Goal: Information Seeking & Learning: Check status

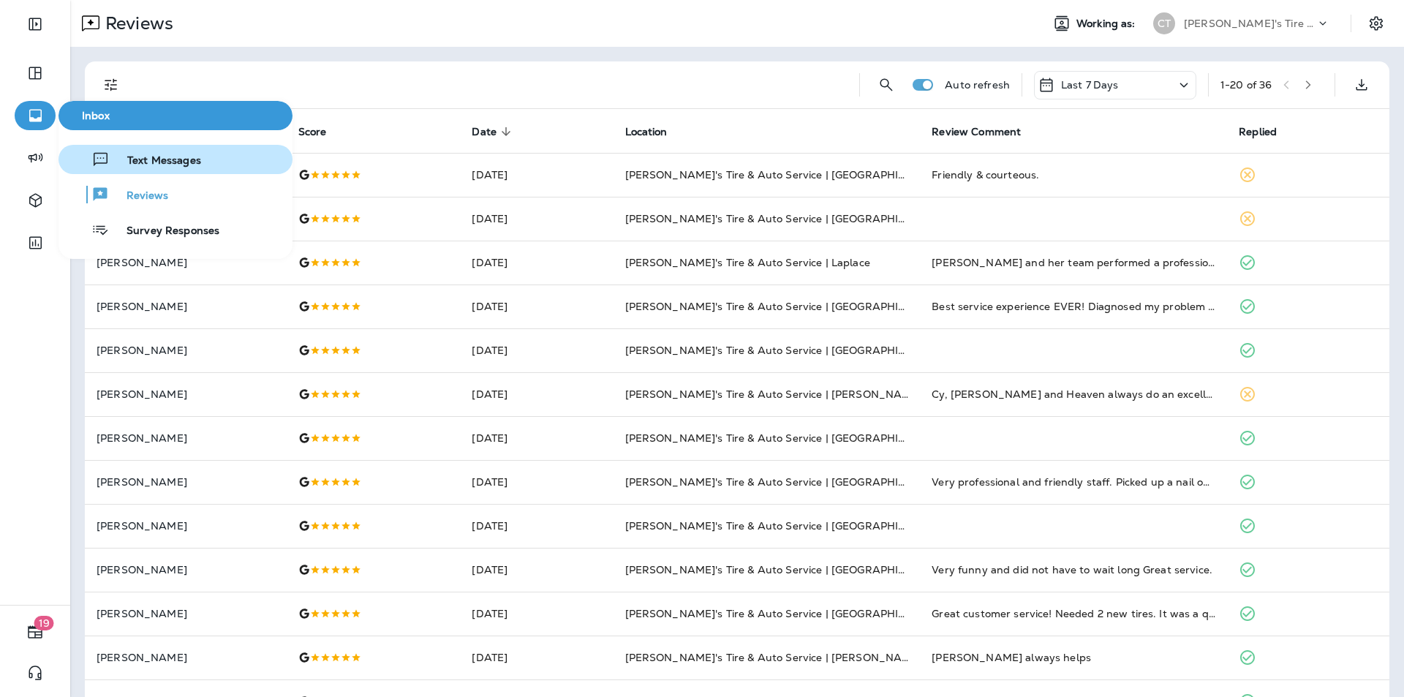
click at [135, 153] on div "Text Messages" at bounding box center [132, 160] width 137 height 18
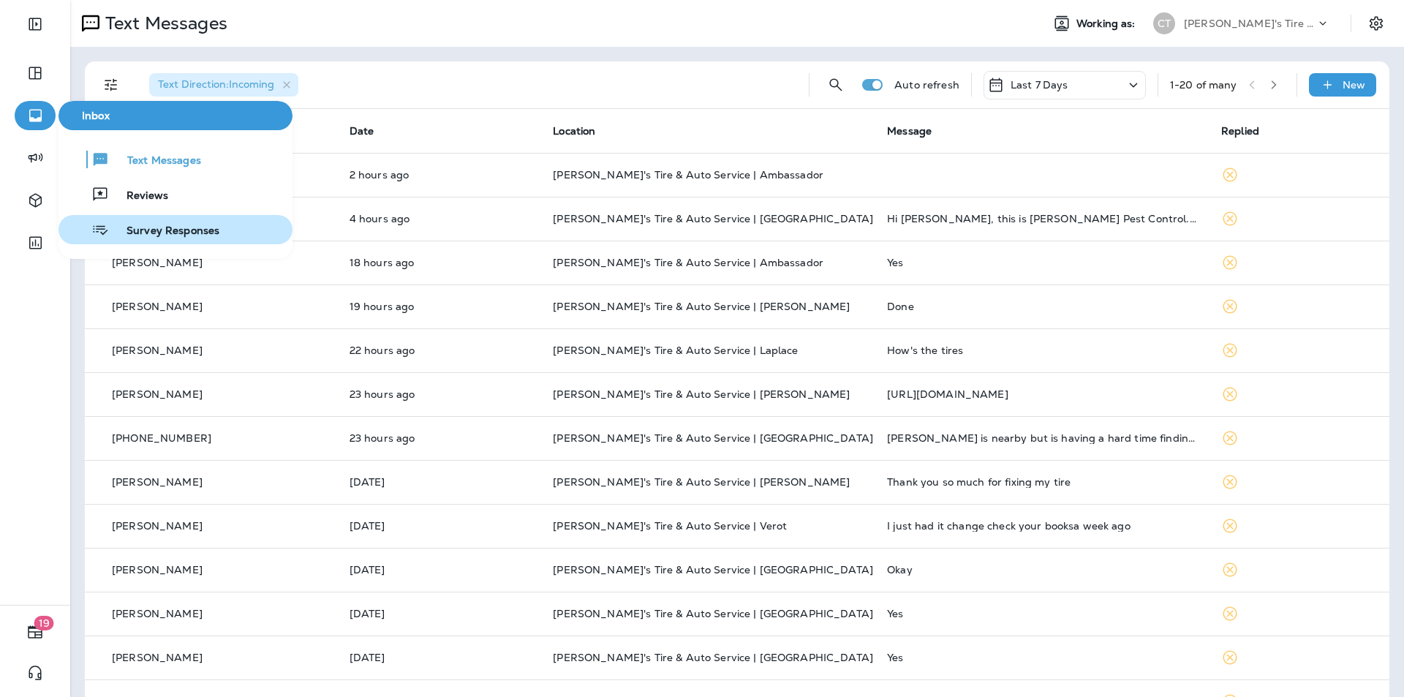
click at [146, 225] on span "Survey Responses" at bounding box center [164, 232] width 110 height 14
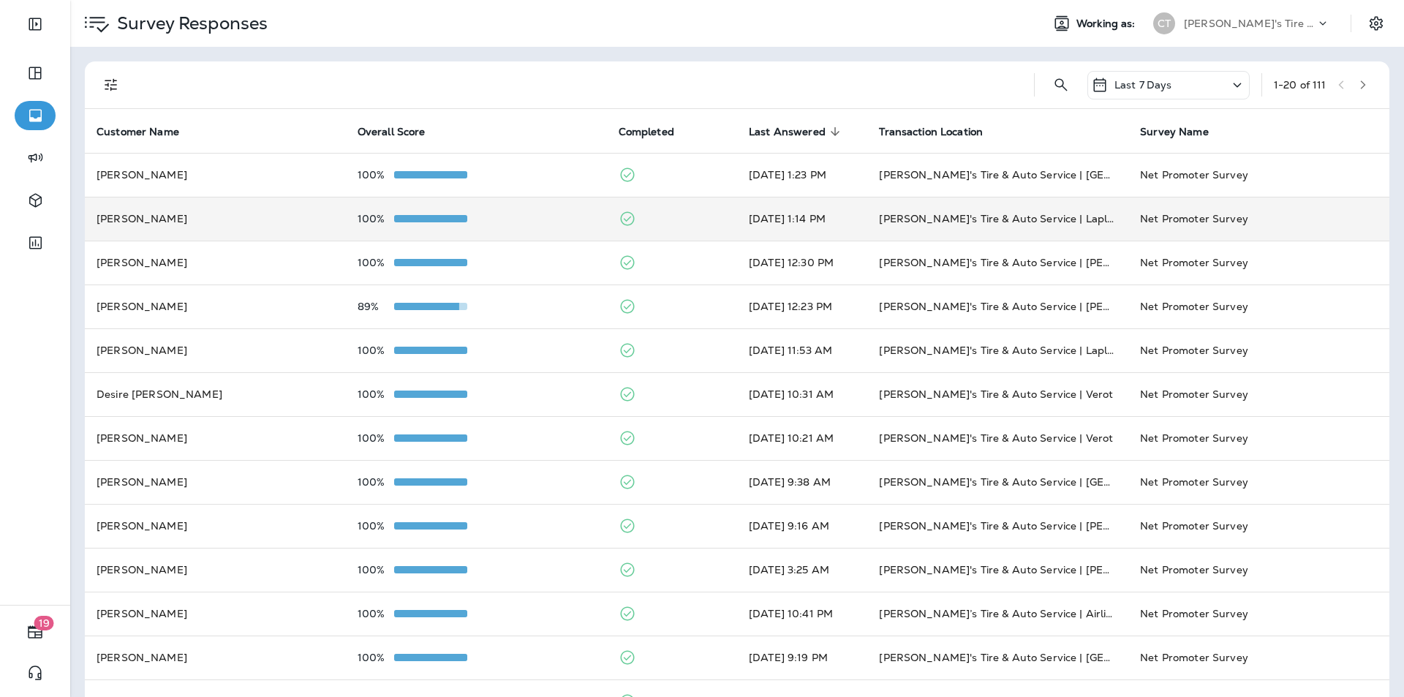
click at [518, 221] on div "100%" at bounding box center [477, 219] width 238 height 12
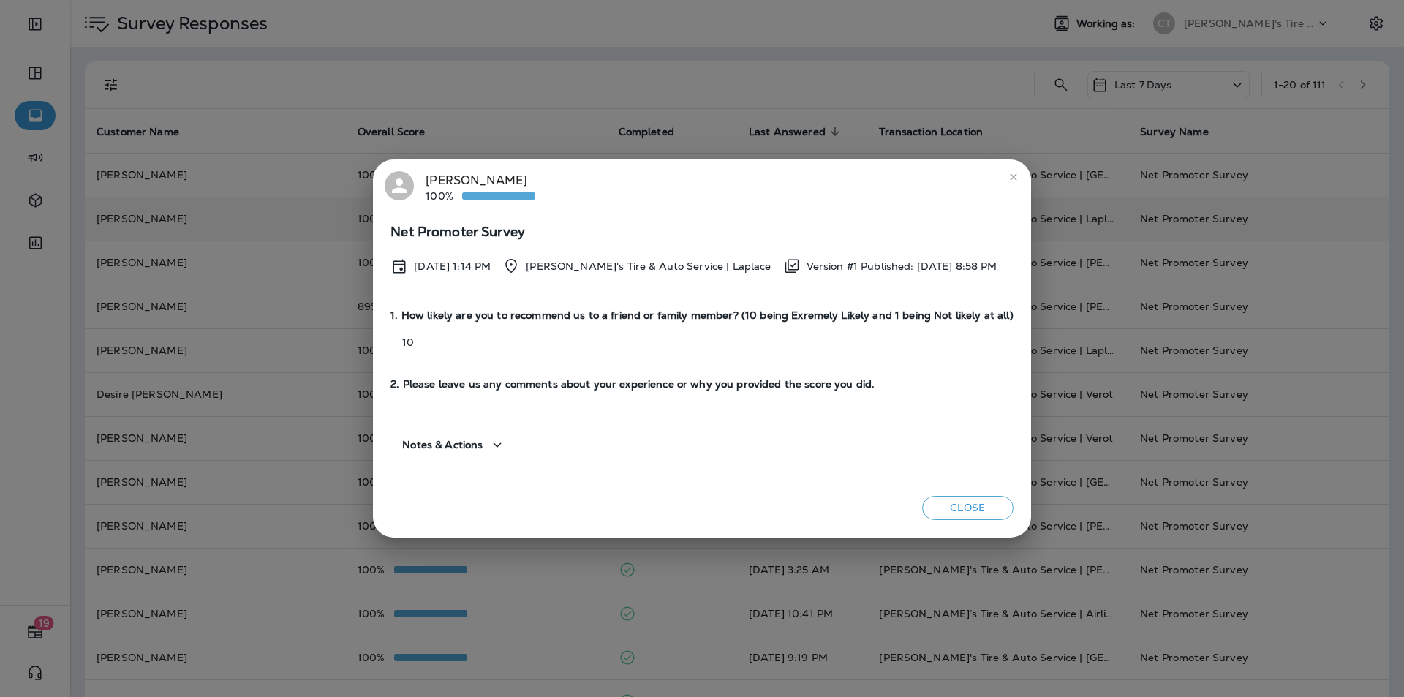
click at [1010, 177] on icon "close" at bounding box center [1013, 176] width 7 height 7
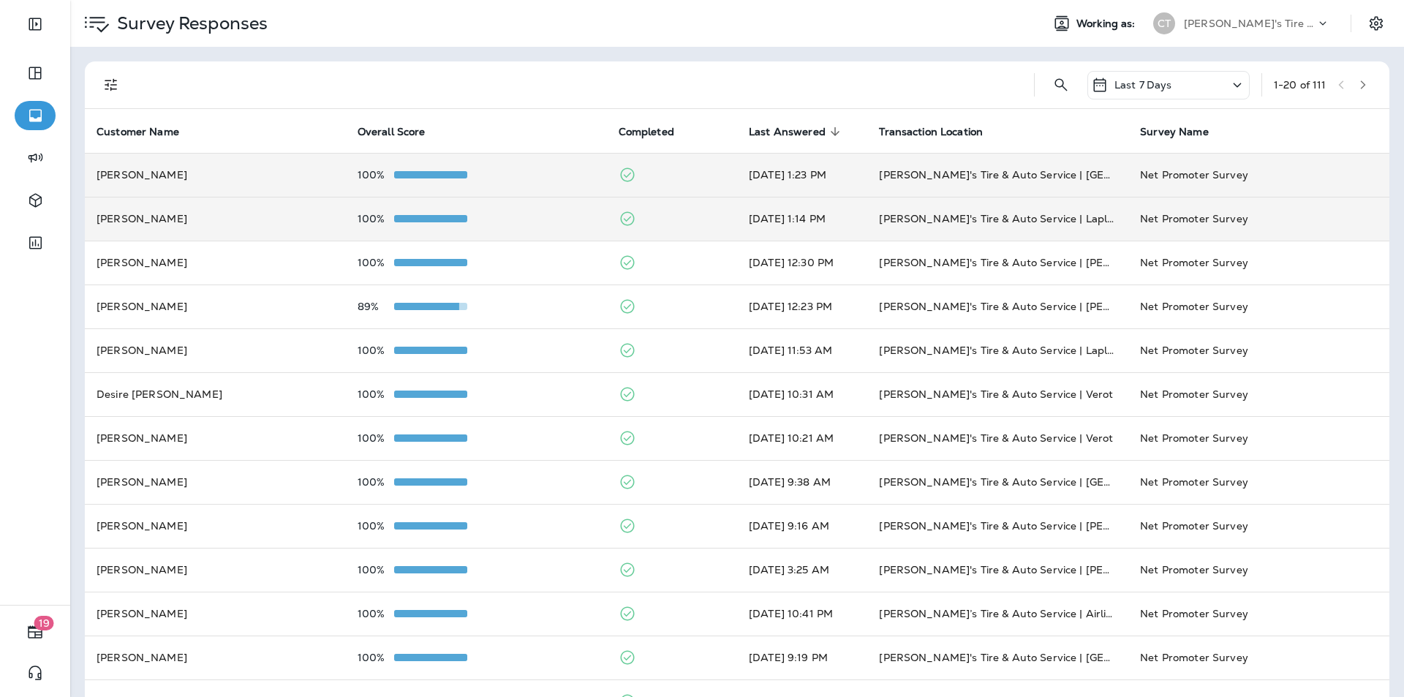
click at [551, 174] on div "100%" at bounding box center [477, 175] width 238 height 12
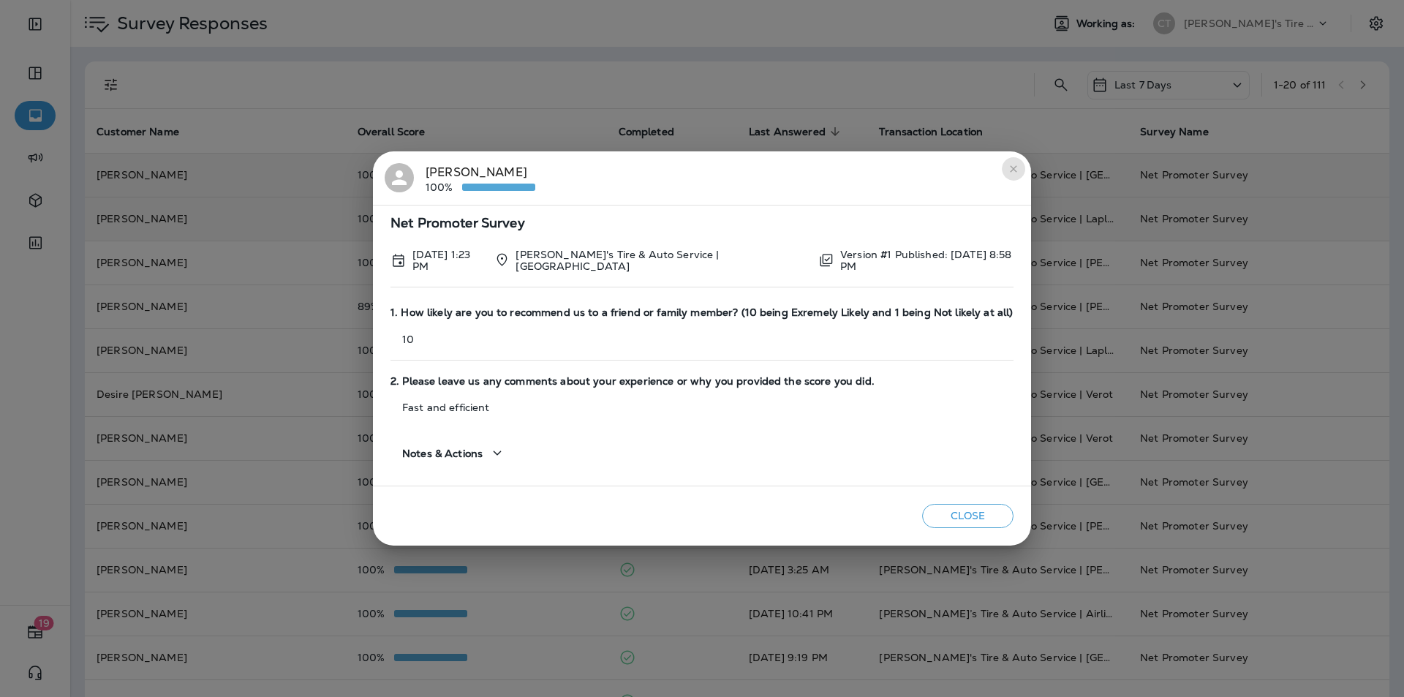
click at [1009, 172] on icon "close" at bounding box center [1014, 169] width 12 height 12
